Goal: Information Seeking & Learning: Find specific fact

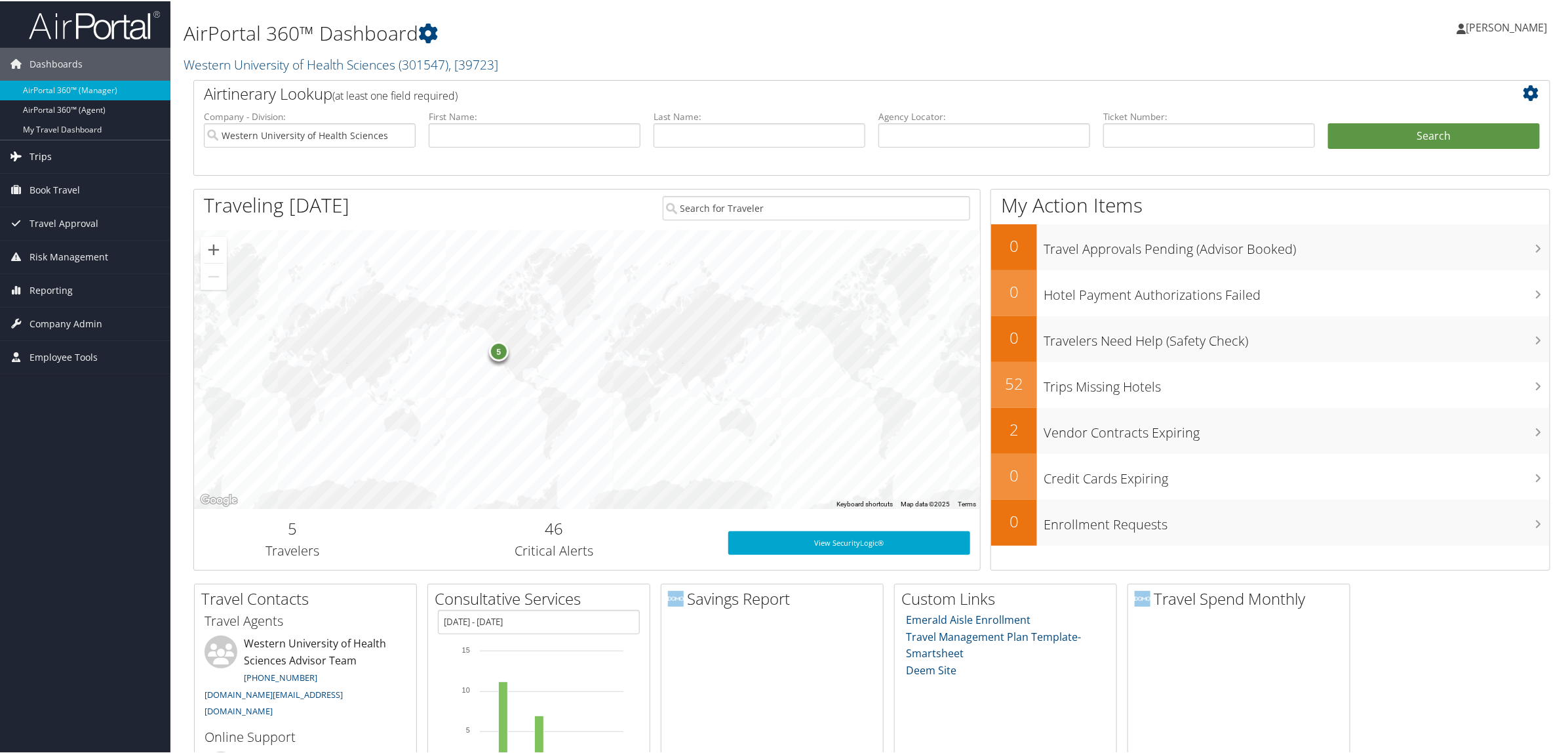
click at [62, 164] on link "Trips" at bounding box center [85, 155] width 170 height 33
click at [84, 187] on link "Airtinerary® Lookup" at bounding box center [85, 182] width 170 height 20
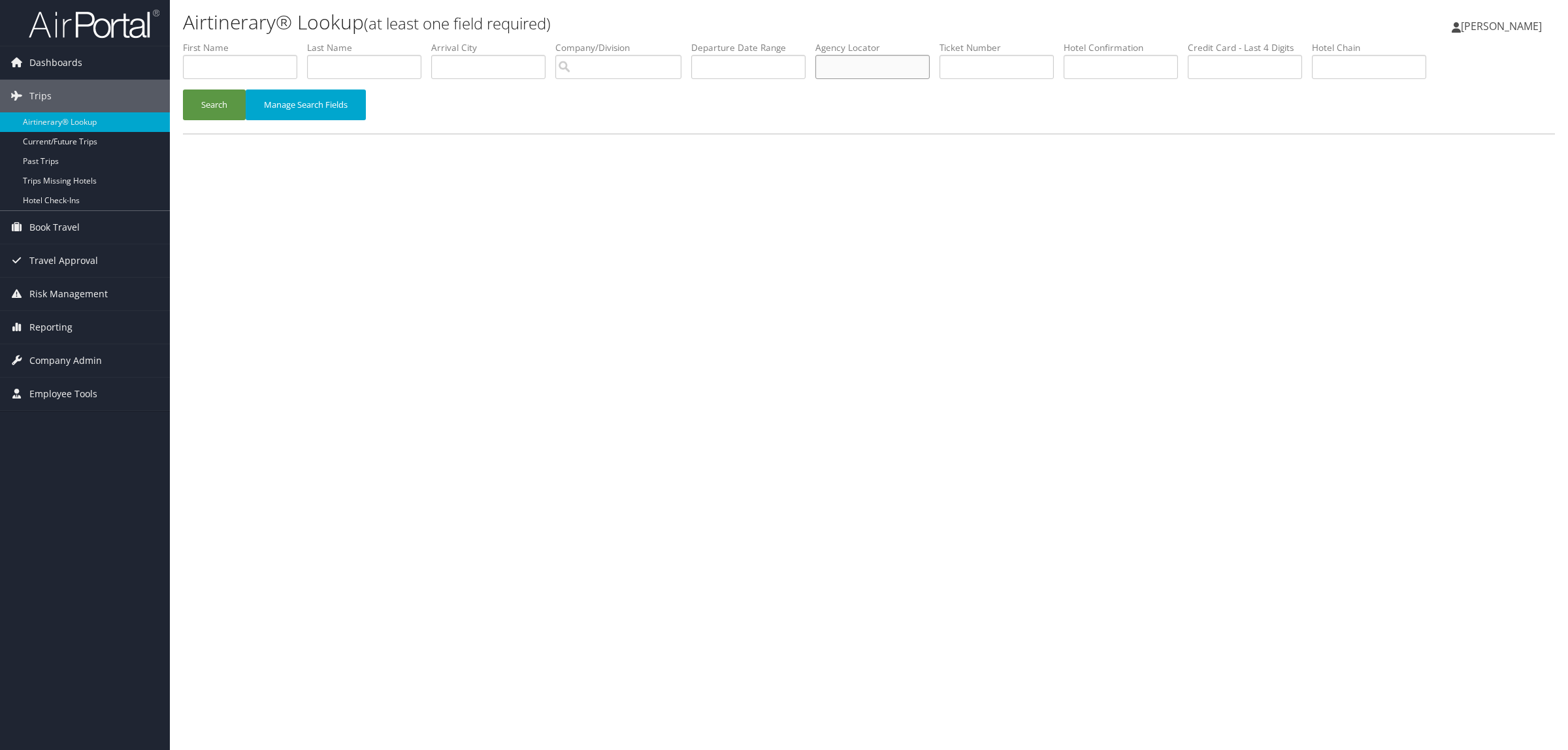
paste input "CWPYZ1"
click at [233, 102] on button "Search" at bounding box center [214, 105] width 63 height 31
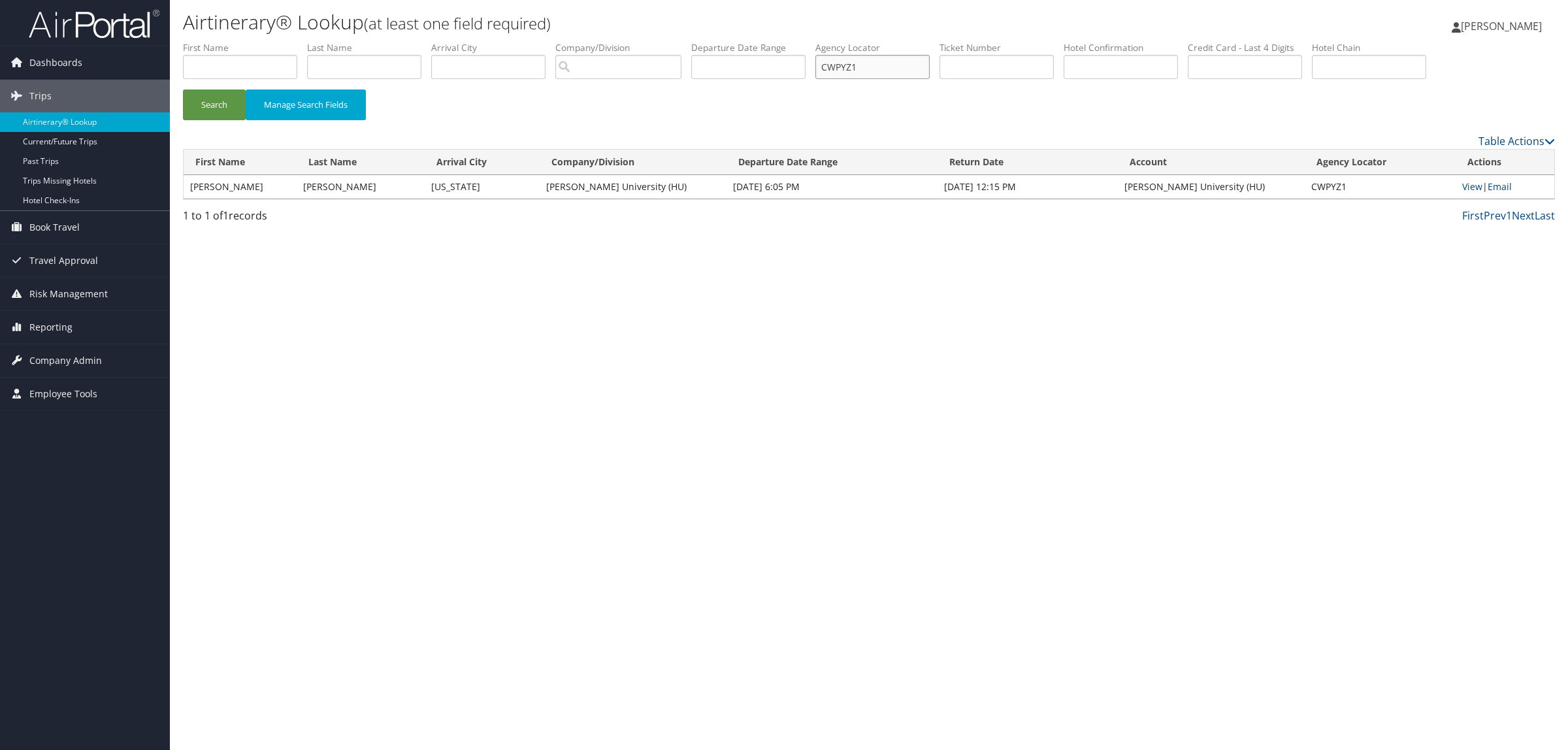
paste input "D9M6BW"
drag, startPoint x: 731, startPoint y: 88, endPoint x: 502, endPoint y: 164, distance: 241.3
click at [628, 106] on form "First Name Last Name Departure City Arrival City Company/Division Airport/City …" at bounding box center [868, 86] width 1372 height 91
type input "D9M6BW"
click at [206, 100] on button "Search" at bounding box center [214, 105] width 63 height 31
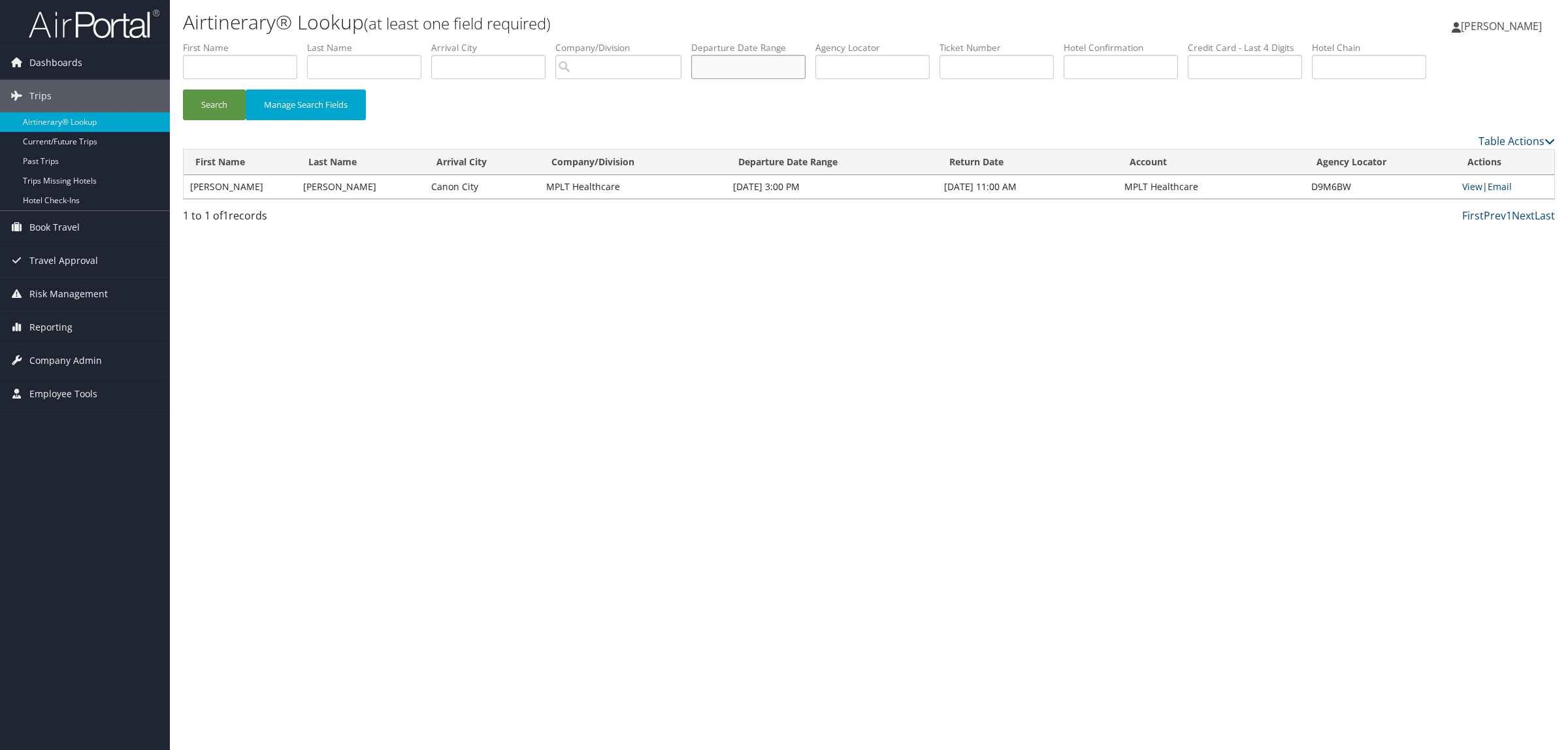
type input "D9M6BW"
paste input "66736808"
type input "66736808"
click at [202, 103] on button "Search" at bounding box center [214, 105] width 63 height 31
paste input "D97TM5"
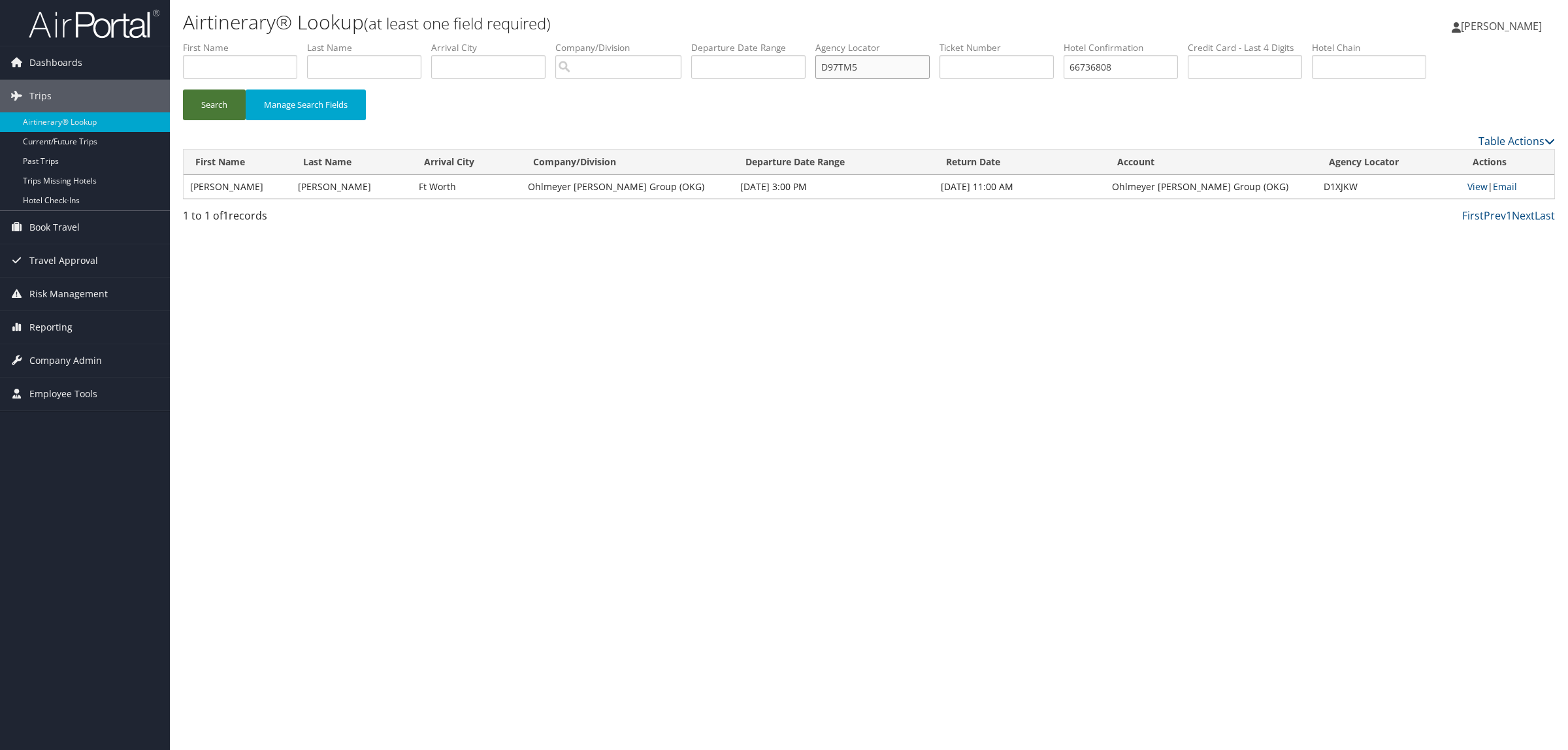
type input "D97TM5"
click at [198, 114] on button "Search" at bounding box center [214, 105] width 63 height 31
click at [217, 106] on button "Search" at bounding box center [214, 105] width 63 height 31
click at [912, 66] on input "D97TM5" at bounding box center [872, 67] width 115 height 24
drag, startPoint x: 843, startPoint y: 67, endPoint x: 812, endPoint y: 69, distance: 31.1
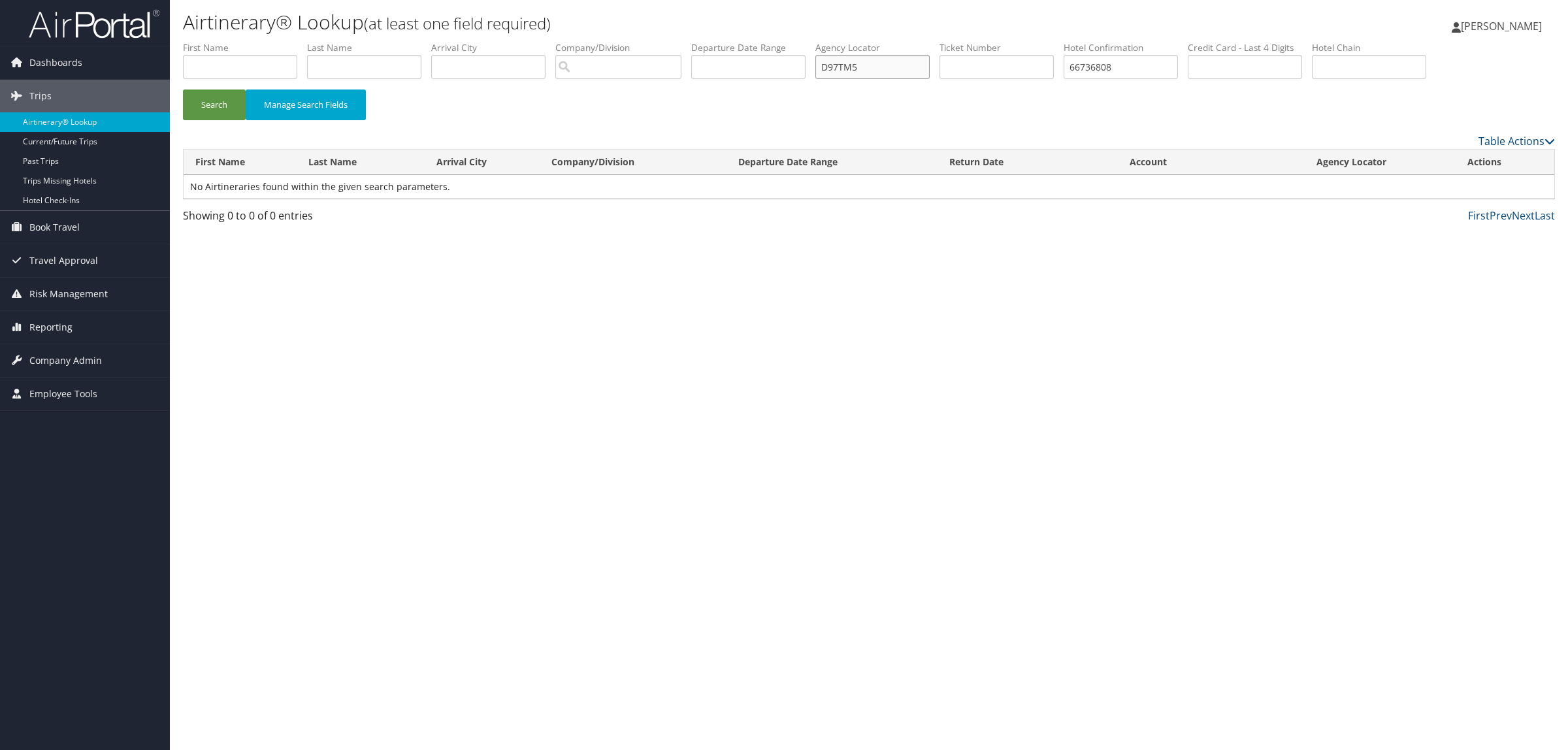
click at [812, 41] on ul "First Name Last Name Departure City Arrival City Company/Division Airport/City …" at bounding box center [868, 41] width 1372 height 0
drag, startPoint x: 1154, startPoint y: 73, endPoint x: 928, endPoint y: 67, distance: 226.1
click at [931, 41] on ul "First Name Last Name Departure City Arrival City Company/Division Airport/City …" at bounding box center [868, 41] width 1372 height 0
click at [197, 105] on button "Search" at bounding box center [214, 105] width 63 height 31
click at [1475, 184] on link "View" at bounding box center [1472, 186] width 20 height 12
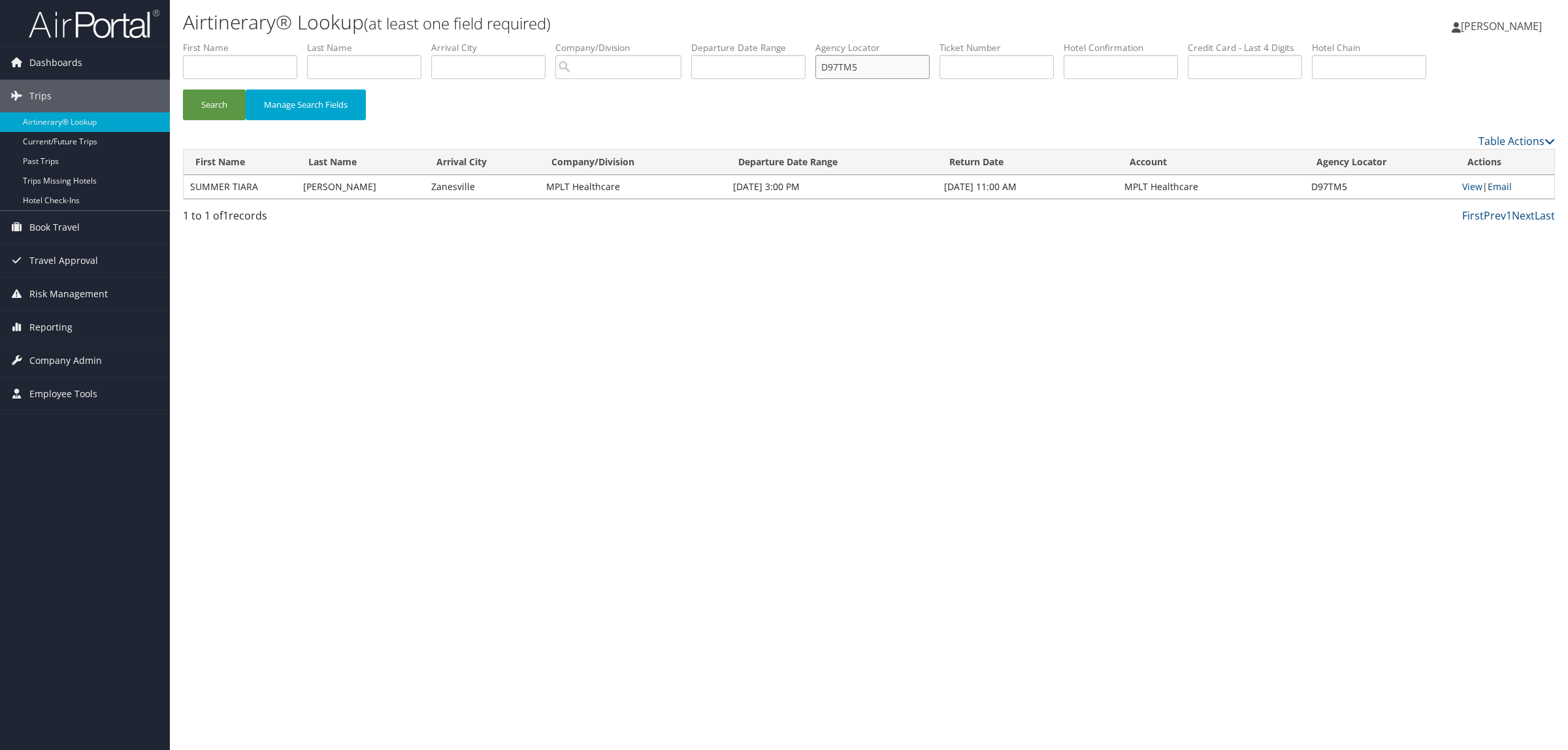
drag, startPoint x: 891, startPoint y: 67, endPoint x: 555, endPoint y: 67, distance: 336.0
click at [582, 41] on ul "First Name Last Name Departure City Arrival City Company/Division Airport/City …" at bounding box center [868, 41] width 1372 height 0
paste input "8NPH"
click at [203, 107] on button "Search" at bounding box center [214, 105] width 63 height 31
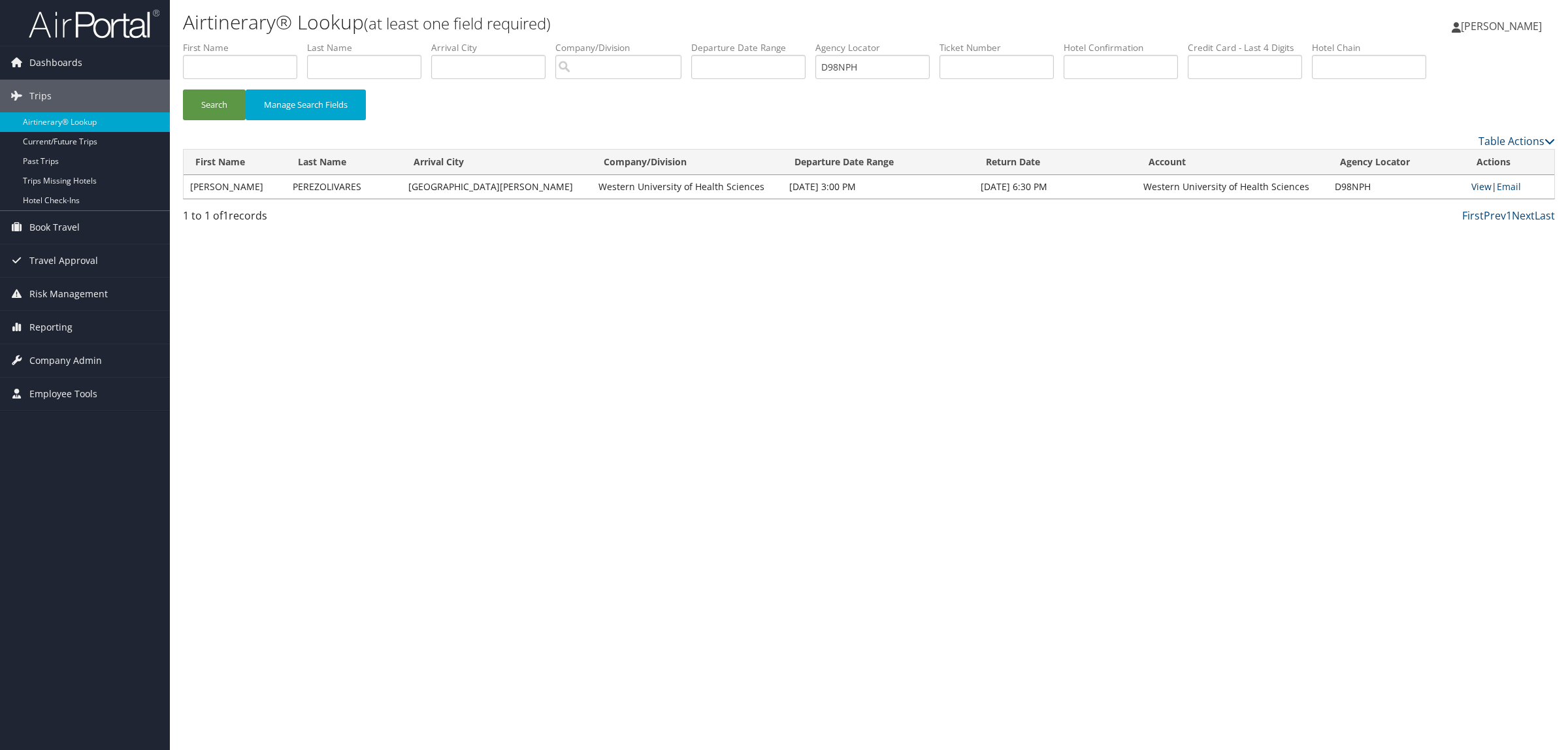
click at [1473, 182] on link "View" at bounding box center [1481, 186] width 20 height 12
drag, startPoint x: 899, startPoint y: 70, endPoint x: 618, endPoint y: 73, distance: 281.0
click at [636, 41] on ul "First Name Last Name Departure City Arrival City Company/Division Airport/City …" at bounding box center [868, 41] width 1372 height 0
paste input "M6BW"
click at [201, 111] on button "Search" at bounding box center [214, 105] width 63 height 31
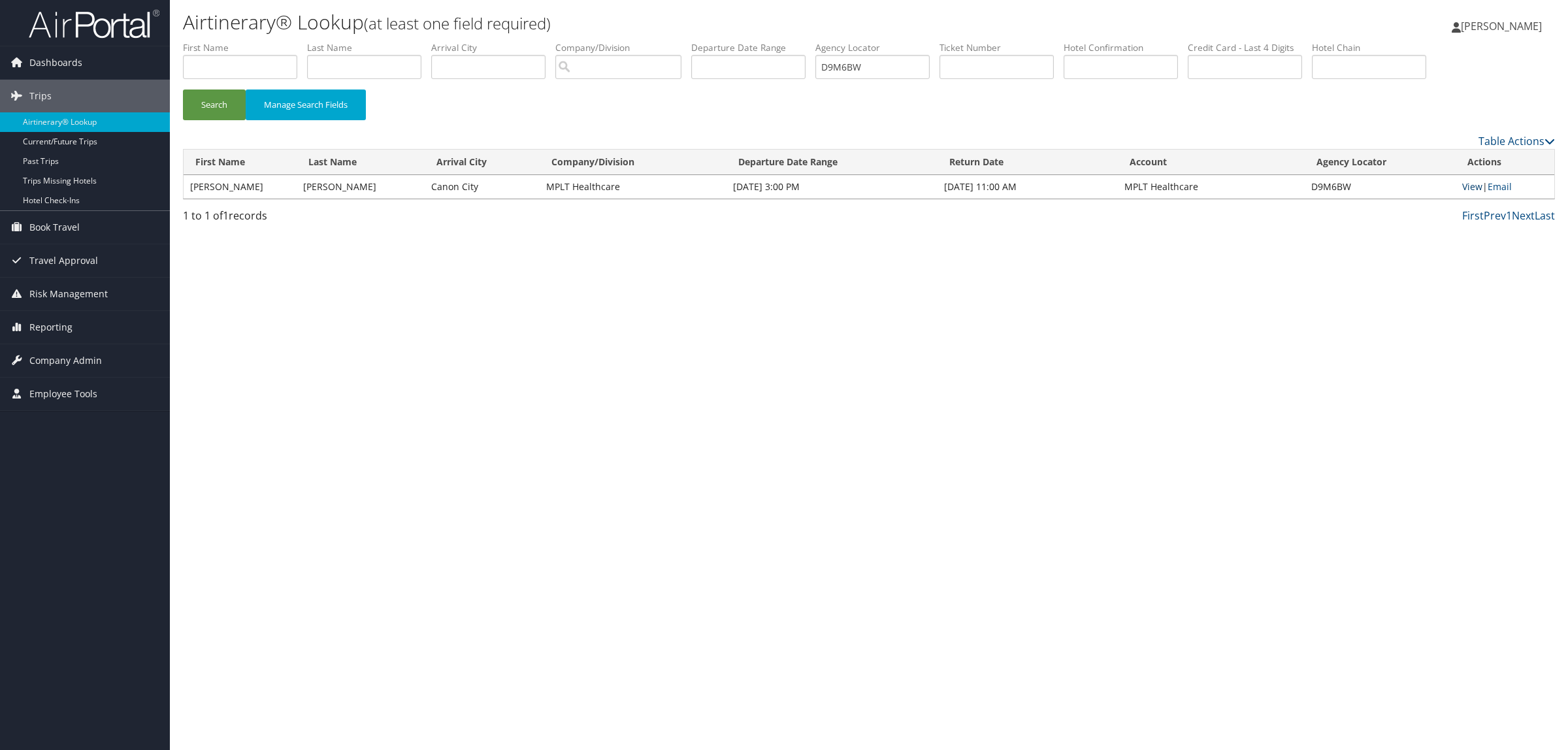
click at [1474, 182] on link "View" at bounding box center [1472, 186] width 20 height 12
drag, startPoint x: 874, startPoint y: 67, endPoint x: 724, endPoint y: 85, distance: 151.1
click at [724, 41] on ul "First Name Last Name Departure City Arrival City Company/Division Airport/City …" at bounding box center [868, 41] width 1372 height 0
drag, startPoint x: 912, startPoint y: 69, endPoint x: 698, endPoint y: 87, distance: 214.8
click at [698, 41] on ul "First Name Last Name Departure City Arrival City Company/Division Airport/City …" at bounding box center [868, 41] width 1372 height 0
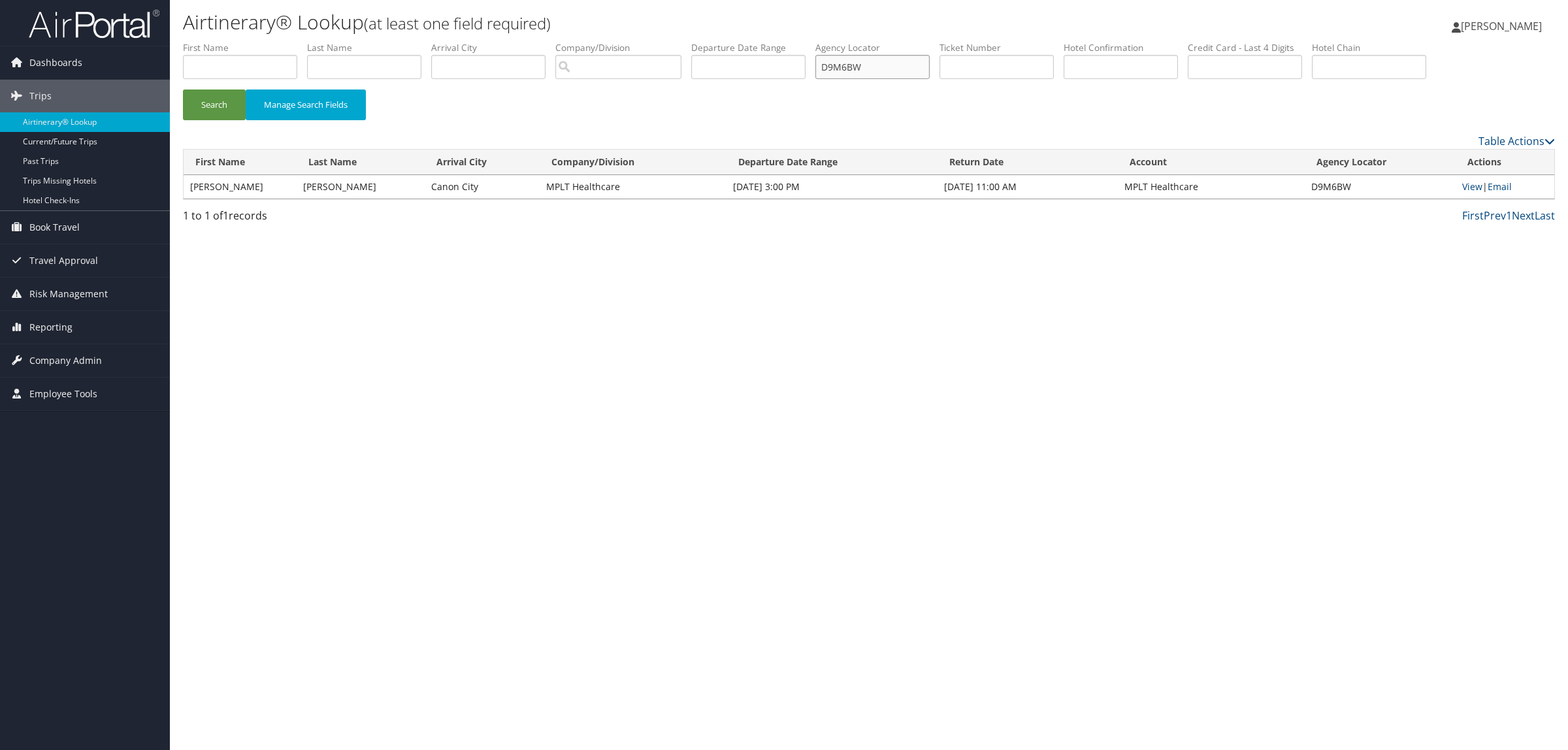
paste input "2HRVJ"
type input "D2HRVJ"
click at [212, 92] on button "Search" at bounding box center [214, 105] width 63 height 31
click at [1472, 185] on link "View" at bounding box center [1473, 186] width 20 height 12
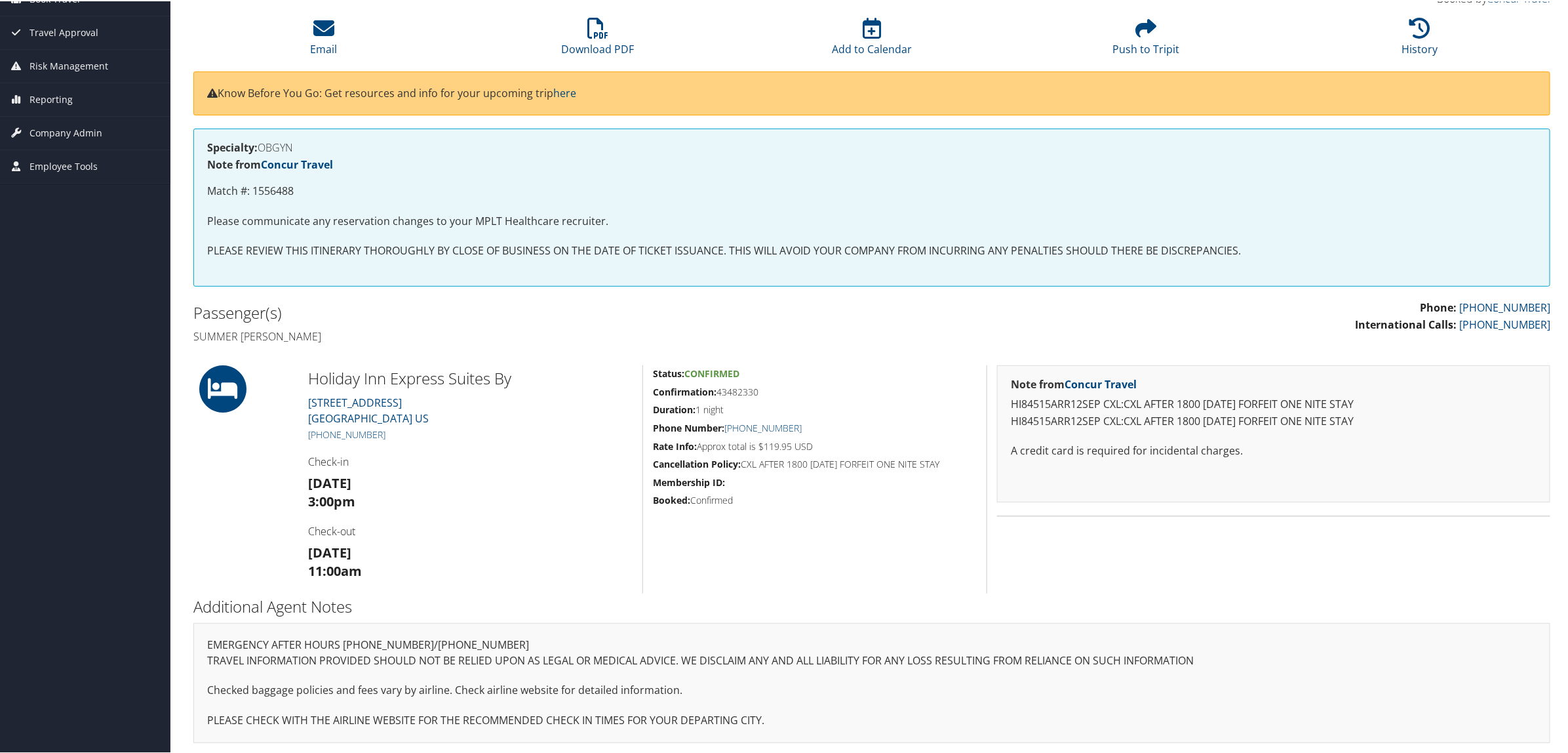
scroll to position [133, 0]
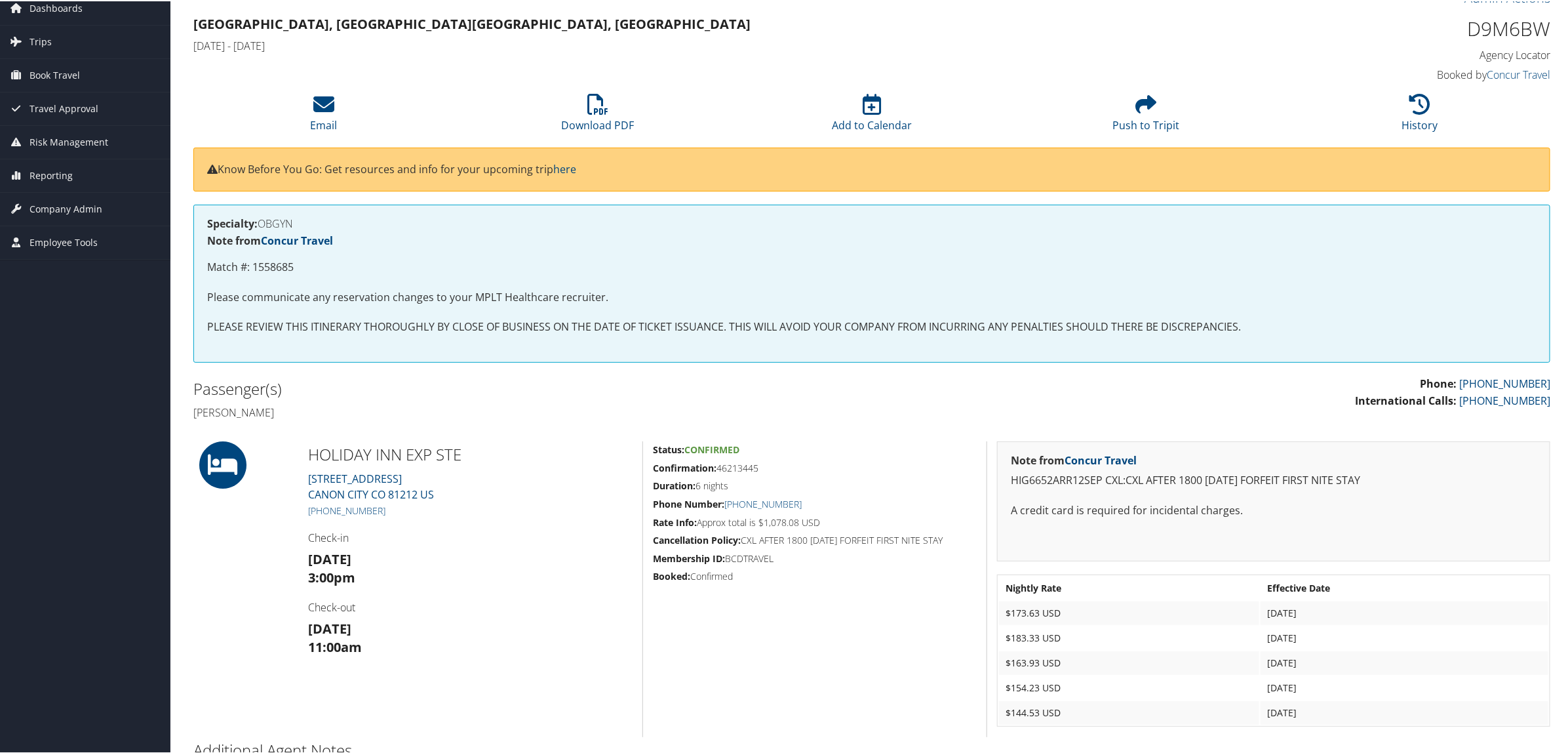
scroll to position [82, 0]
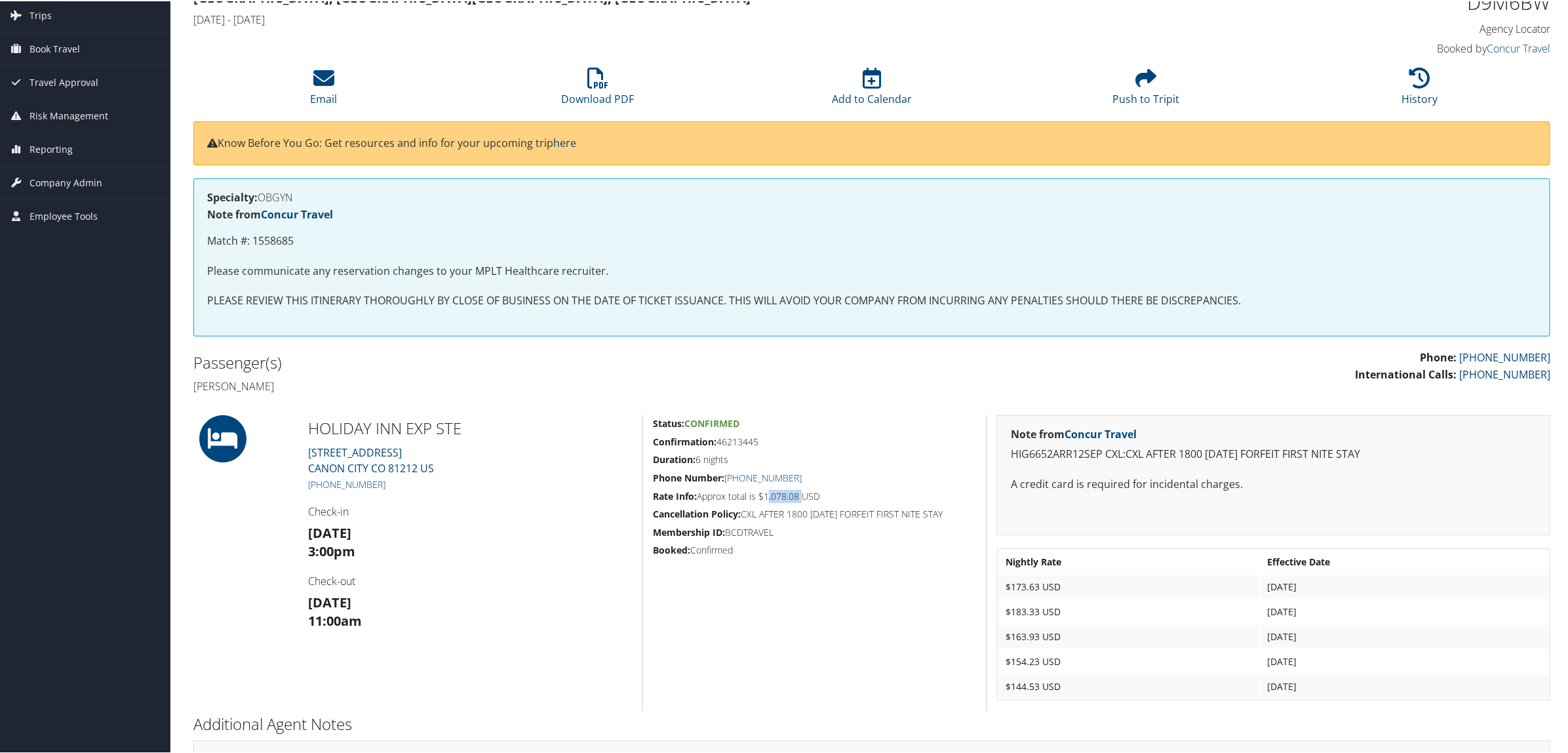
drag, startPoint x: 765, startPoint y: 492, endPoint x: 800, endPoint y: 493, distance: 35.0
click at [800, 493] on h5 "Rate Info: Approx total is $1,078.08 USD" at bounding box center [814, 495] width 323 height 13
copy h5 "1,078.08"
drag, startPoint x: 718, startPoint y: 439, endPoint x: 757, endPoint y: 441, distance: 39.1
click at [757, 441] on h5 "Confirmation: 46213445" at bounding box center [814, 440] width 323 height 13
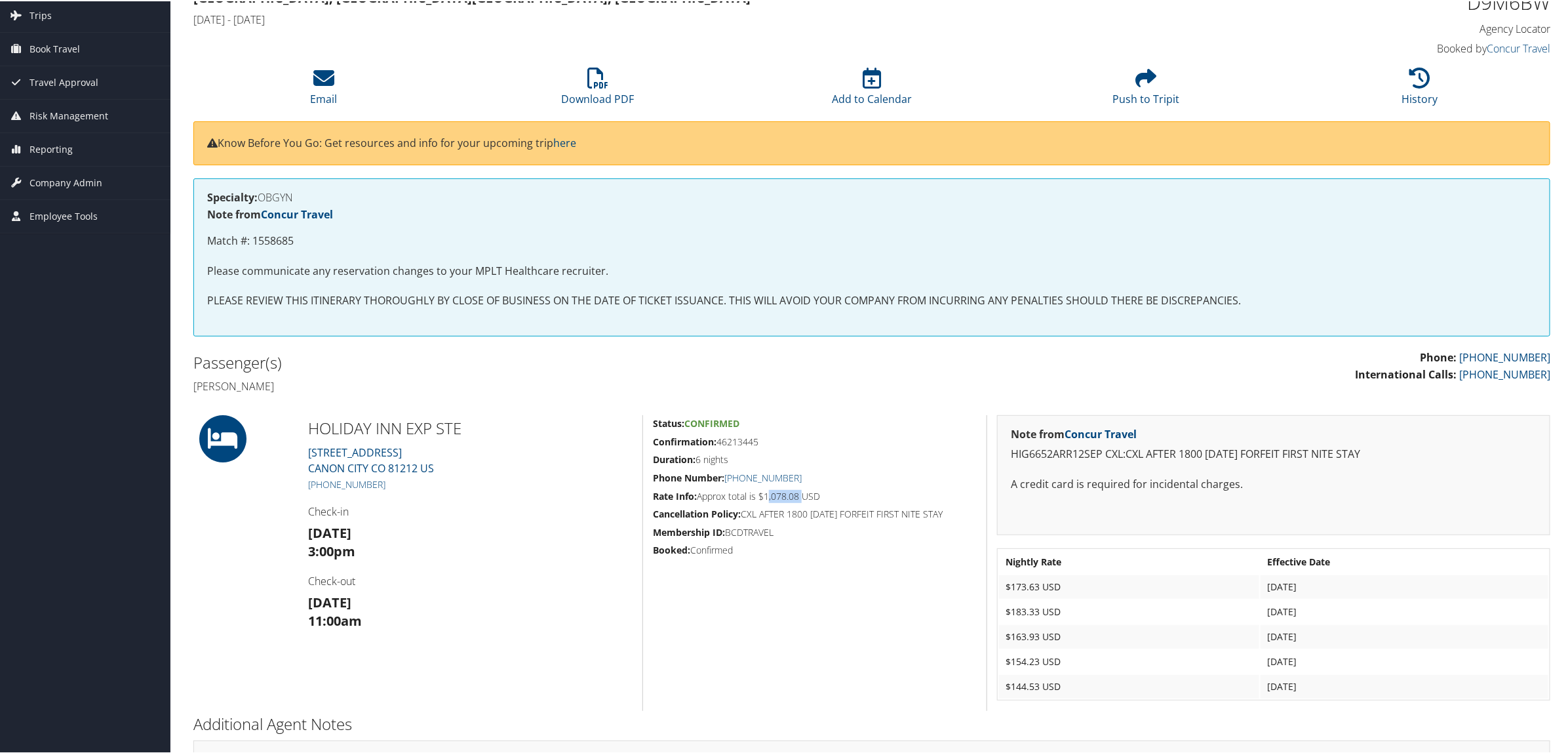
copy h5 "46213445"
drag, startPoint x: 197, startPoint y: 388, endPoint x: 322, endPoint y: 389, distance: 125.0
click at [322, 389] on h4 "[PERSON_NAME]" at bounding box center [527, 385] width 668 height 14
copy h4 "[PERSON_NAME]"
drag, startPoint x: 312, startPoint y: 425, endPoint x: 460, endPoint y: 434, distance: 148.3
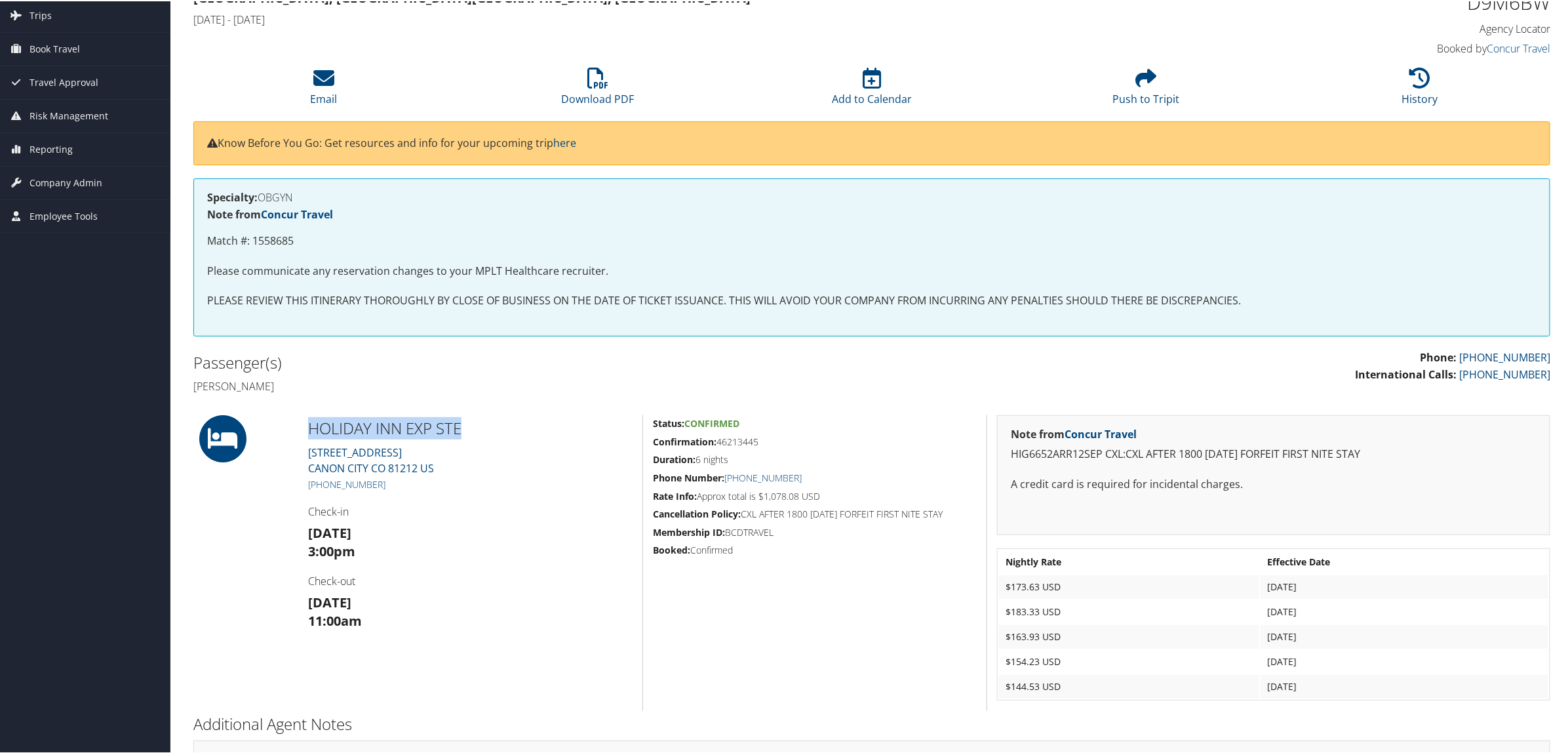
click at [460, 434] on h2 "HOLIDAY INN EXP STE" at bounding box center [470, 426] width 324 height 22
copy h2 "HOLIDAY INN EXP STE"
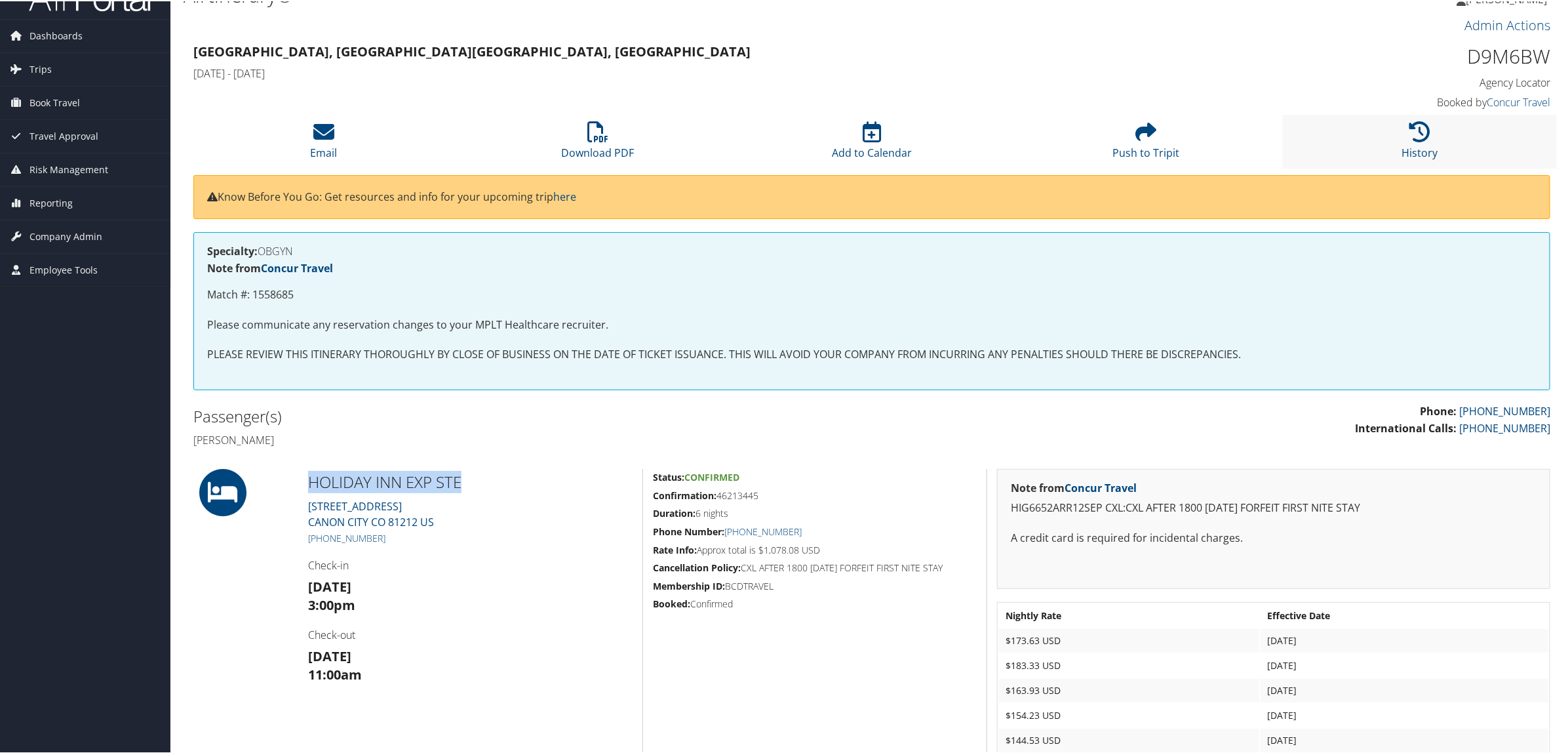
scroll to position [0, 0]
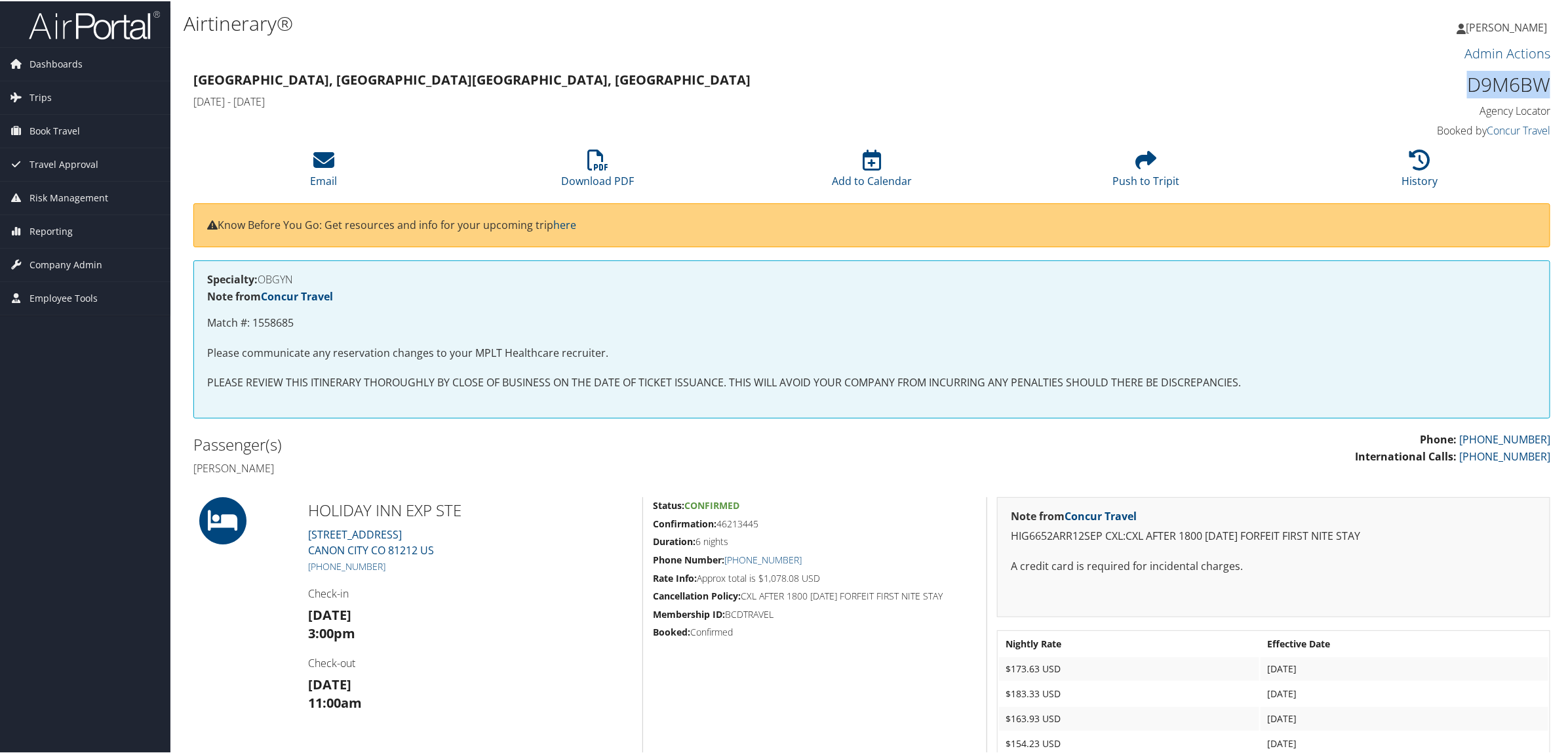
drag, startPoint x: 1459, startPoint y: 70, endPoint x: 1548, endPoint y: 74, distance: 89.1
click at [1548, 74] on div "D9M6BW Agency Locator Agency Locator D9M6BW Booked by Concur Travel Booked by C…" at bounding box center [1388, 104] width 344 height 75
copy h1 "D9M6BW"
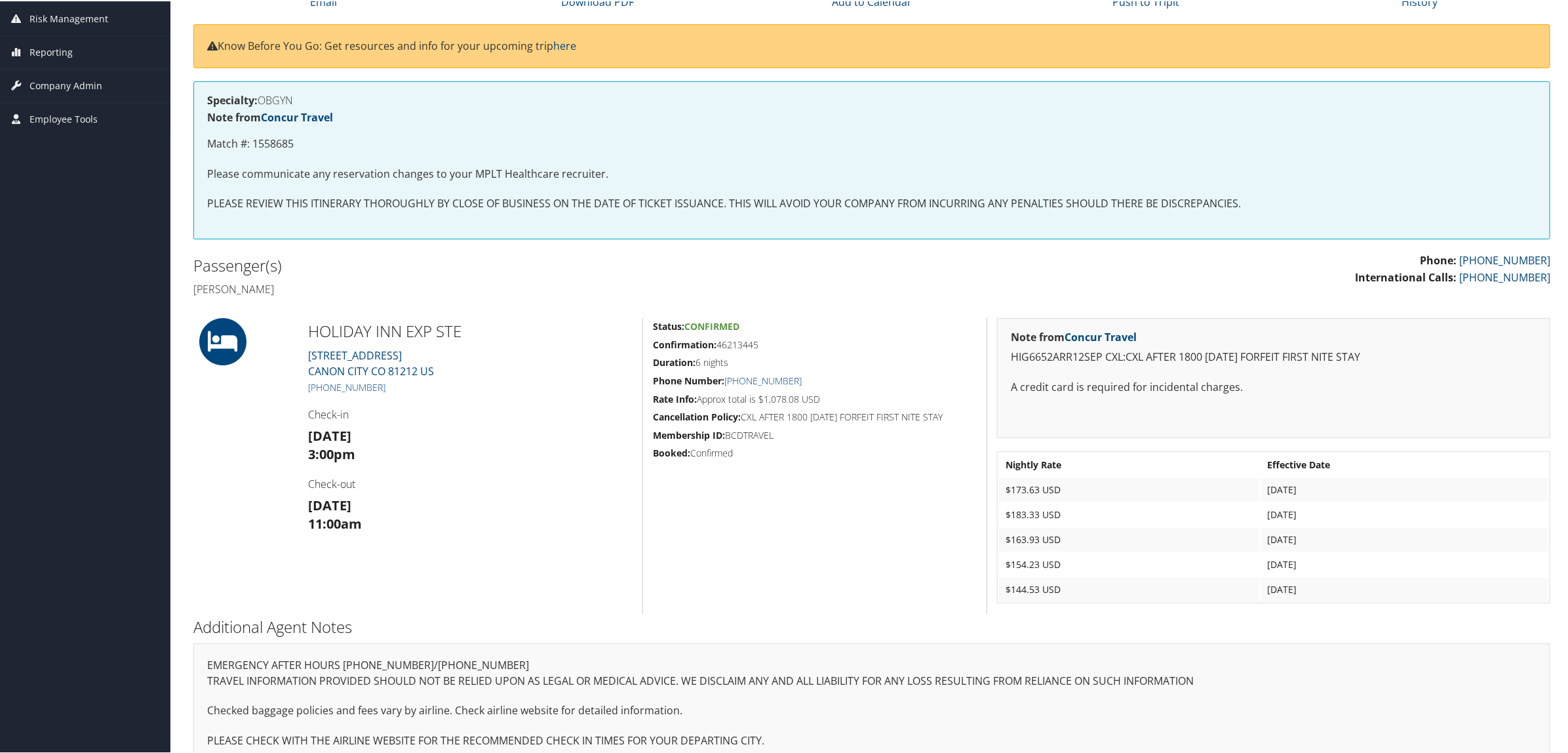
scroll to position [201, 0]
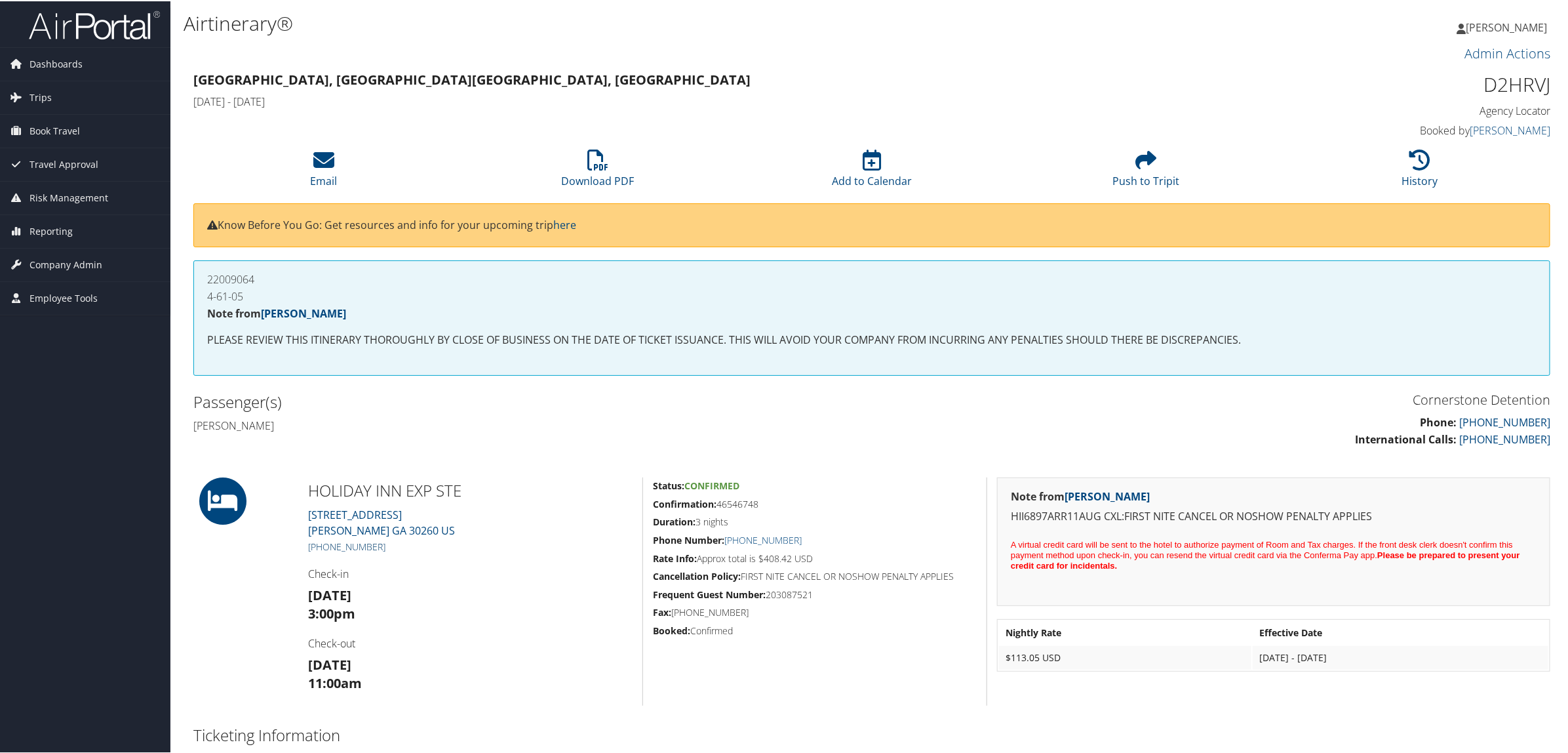
drag, startPoint x: 388, startPoint y: 545, endPoint x: 319, endPoint y: 547, distance: 69.0
click at [319, 547] on h5 "+1 (943) 219-3100" at bounding box center [470, 545] width 324 height 13
copy link "(943) 219-3100"
drag, startPoint x: 1476, startPoint y: 79, endPoint x: 1552, endPoint y: 83, distance: 76.1
click at [1552, 83] on div "D2HRVJ Agency Locator Agency Locator D2HRVJ Booked by Linda Pearson Booked by L…" at bounding box center [1388, 104] width 344 height 75
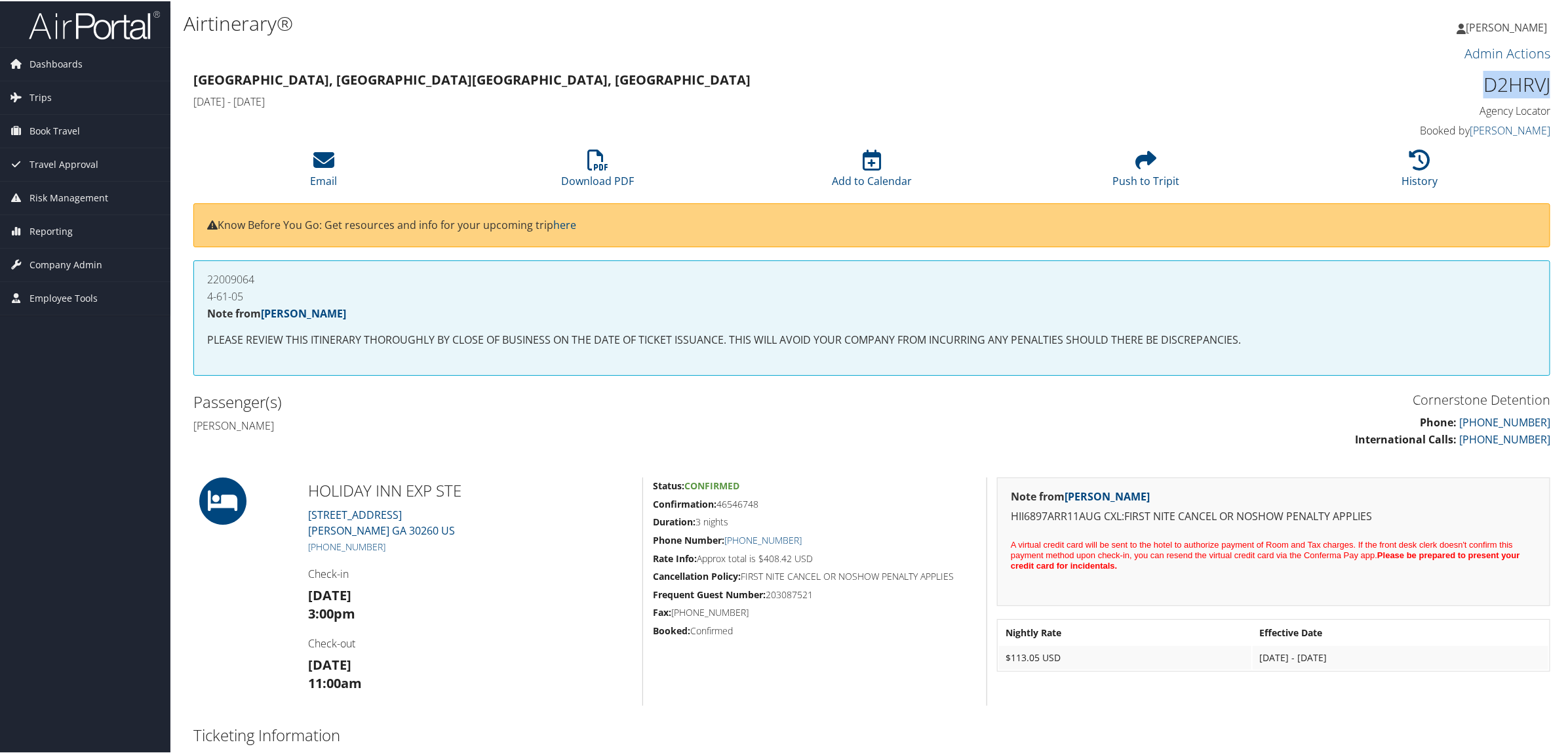
copy h1 "D2HRVJ"
